Goal: Task Accomplishment & Management: Use online tool/utility

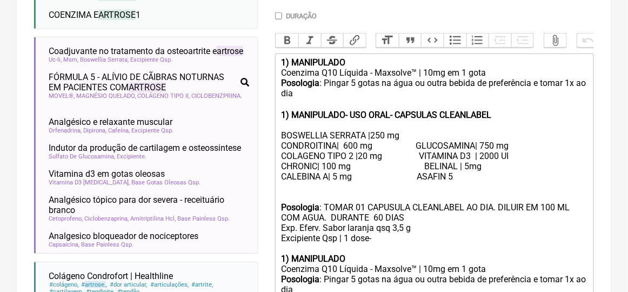
scroll to position [54, 0]
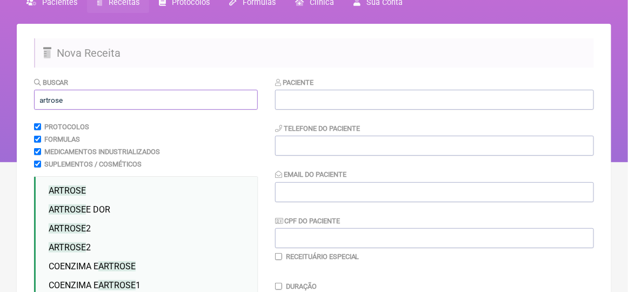
click at [66, 101] on input "artrose" at bounding box center [146, 100] width 224 height 20
type input "a"
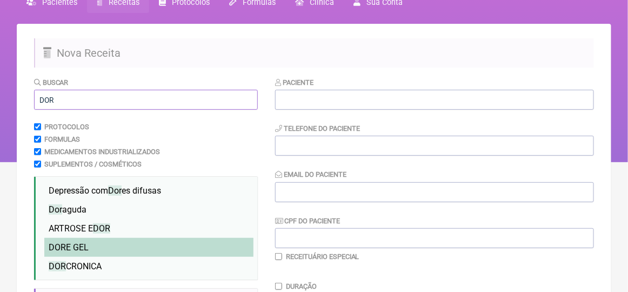
type input "DOR"
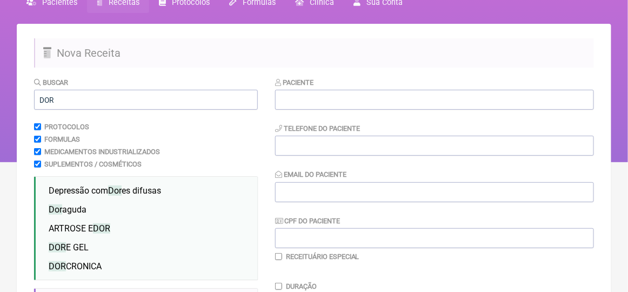
drag, startPoint x: 87, startPoint y: 249, endPoint x: 268, endPoint y: 244, distance: 180.6
click at [87, 248] on span "DOR E GEL" at bounding box center [69, 247] width 40 height 10
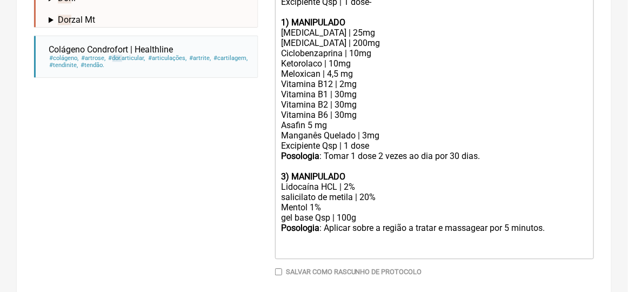
scroll to position [811, 0]
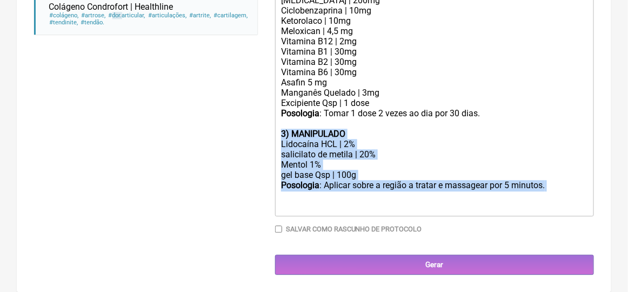
drag, startPoint x: 281, startPoint y: 136, endPoint x: 327, endPoint y: 202, distance: 81.1
type trix-editor "<lor><ipsumd>8) SITAMETCON</adipis></eli><sed>Doeiusmo T21 Incidid - Utlabore™ …"
copy trix-editor "3) MANIPULADO Lidocaína HCL | 2% salicilato de metila | 20% Mentol 1% gel base …"
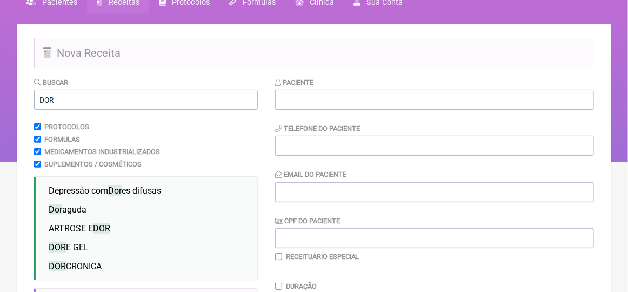
scroll to position [0, 0]
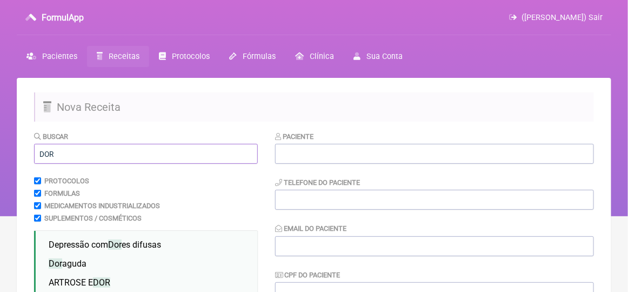
click at [55, 152] on input "DOR" at bounding box center [146, 154] width 224 height 20
type input "D"
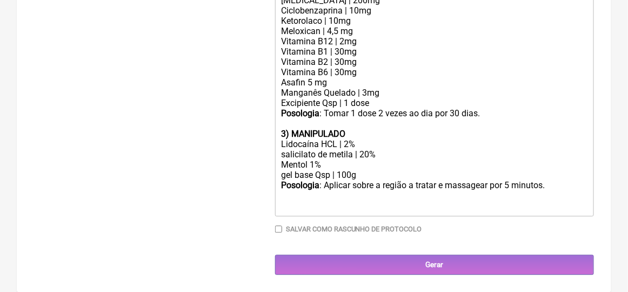
scroll to position [757, 0]
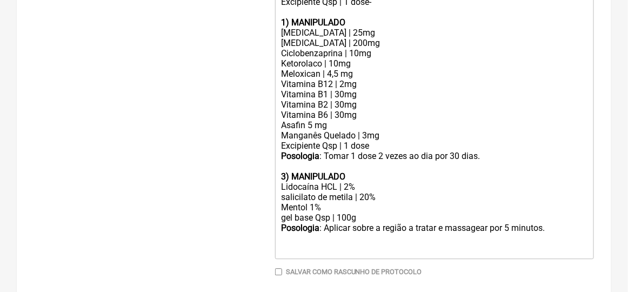
type input "ARTRITE REUMATOIDE"
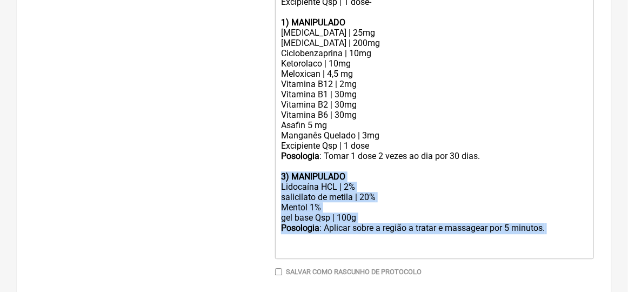
drag, startPoint x: 279, startPoint y: 189, endPoint x: 321, endPoint y: 255, distance: 78.3
copy trix-editor "3) MANIPULADO Lidocaína HCL | 2% salicilato de metila | 20% Mentol 1% gel base …"
